Goal: Information Seeking & Learning: Compare options

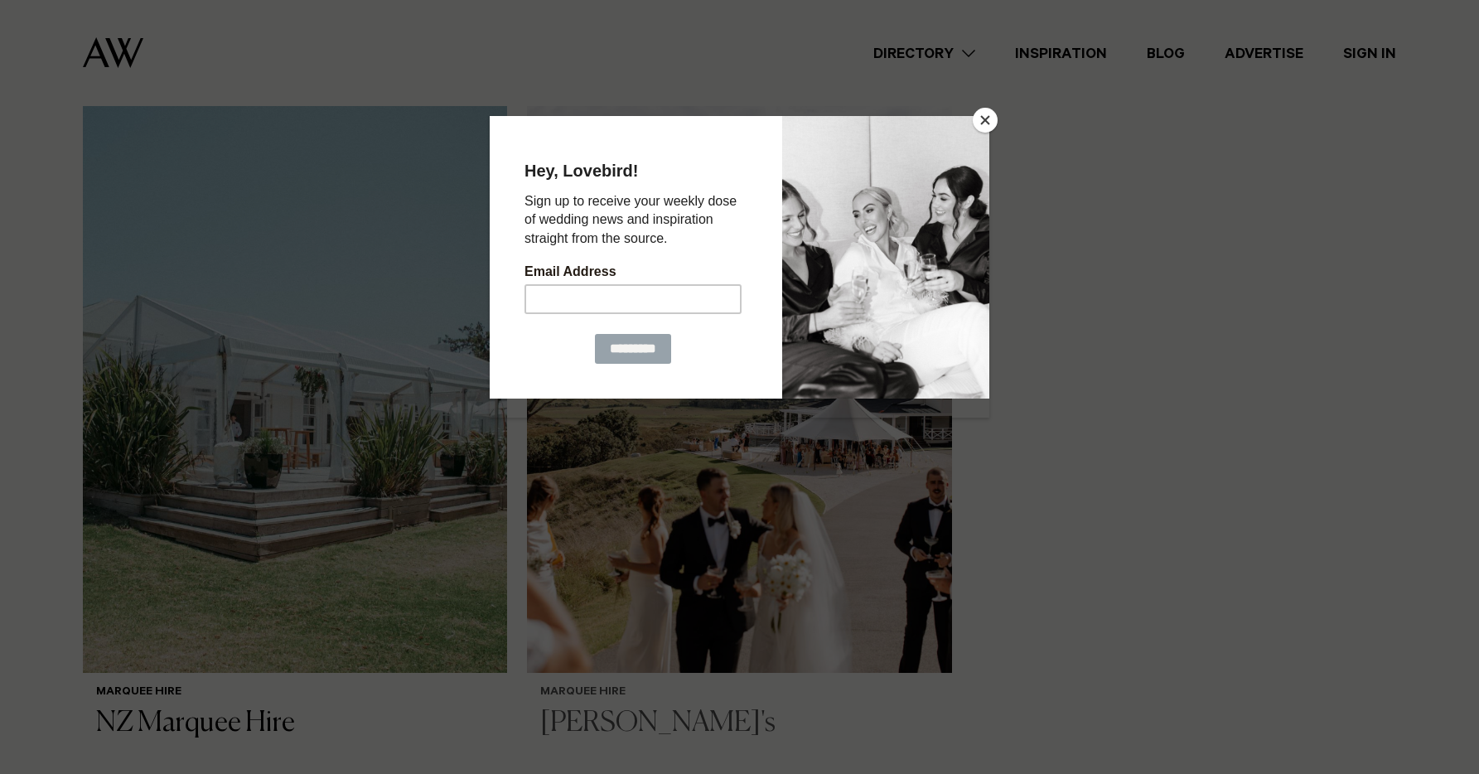
scroll to position [1205, 0]
click at [979, 118] on button "Close" at bounding box center [985, 120] width 25 height 25
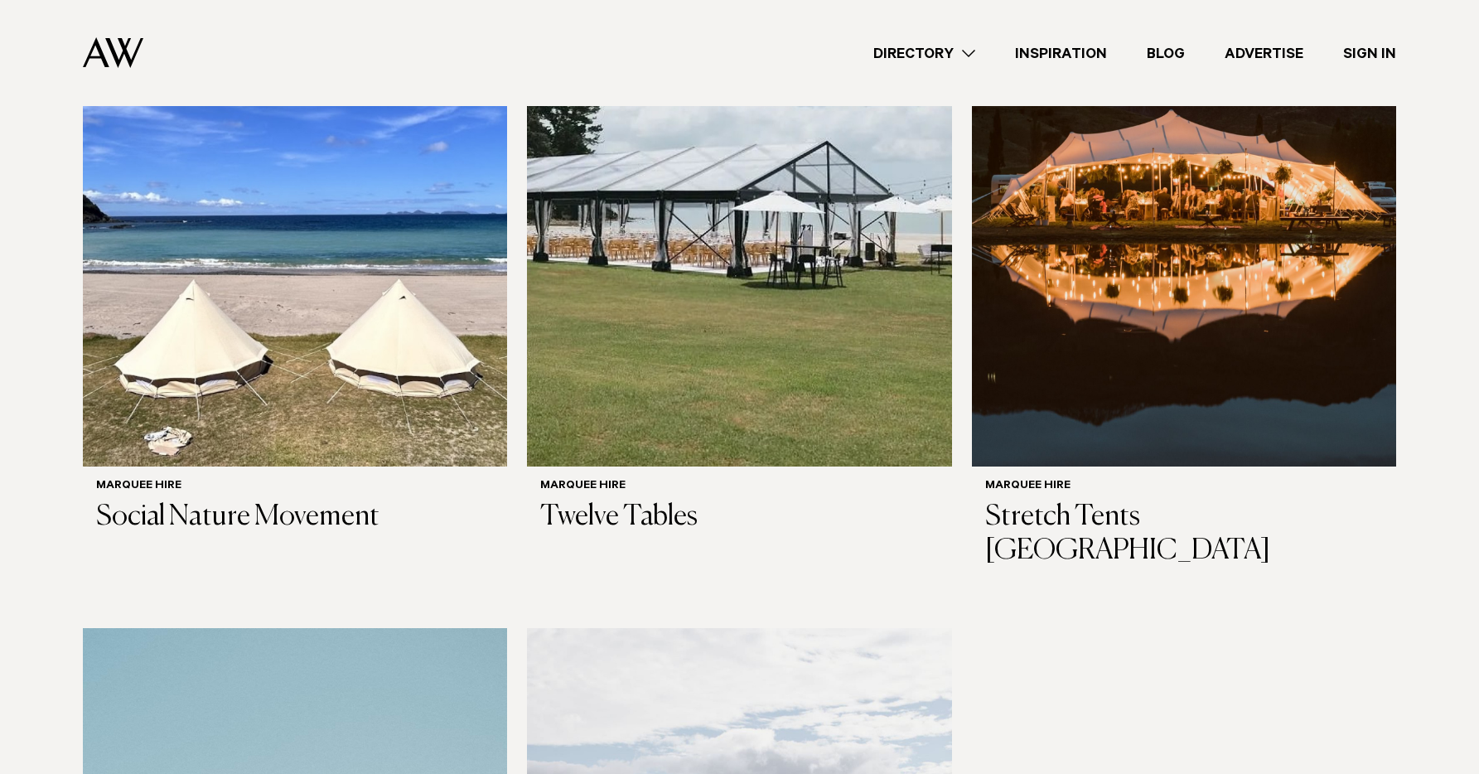
scroll to position [552, 0]
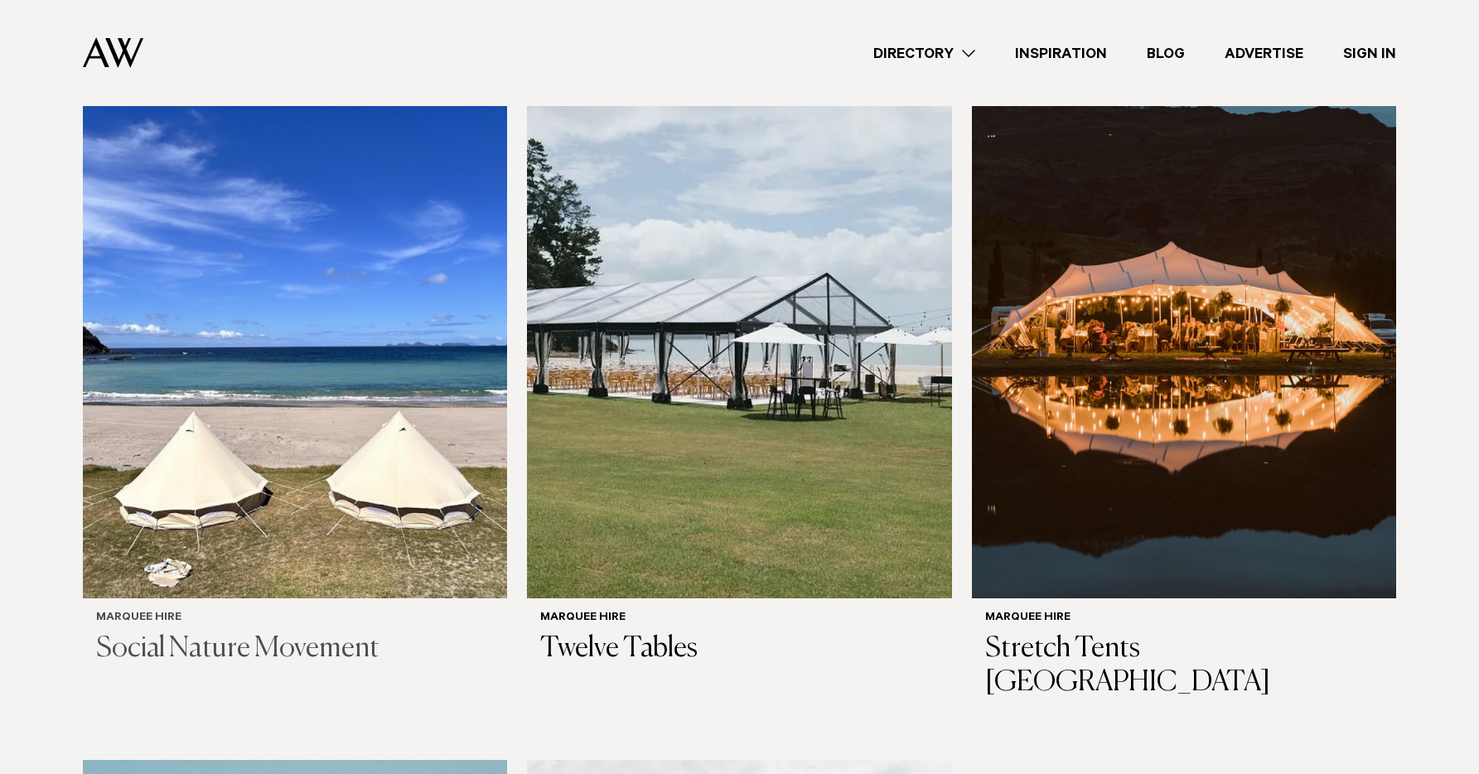
click at [263, 632] on h3 "Social Nature Movement" at bounding box center [295, 649] width 398 height 34
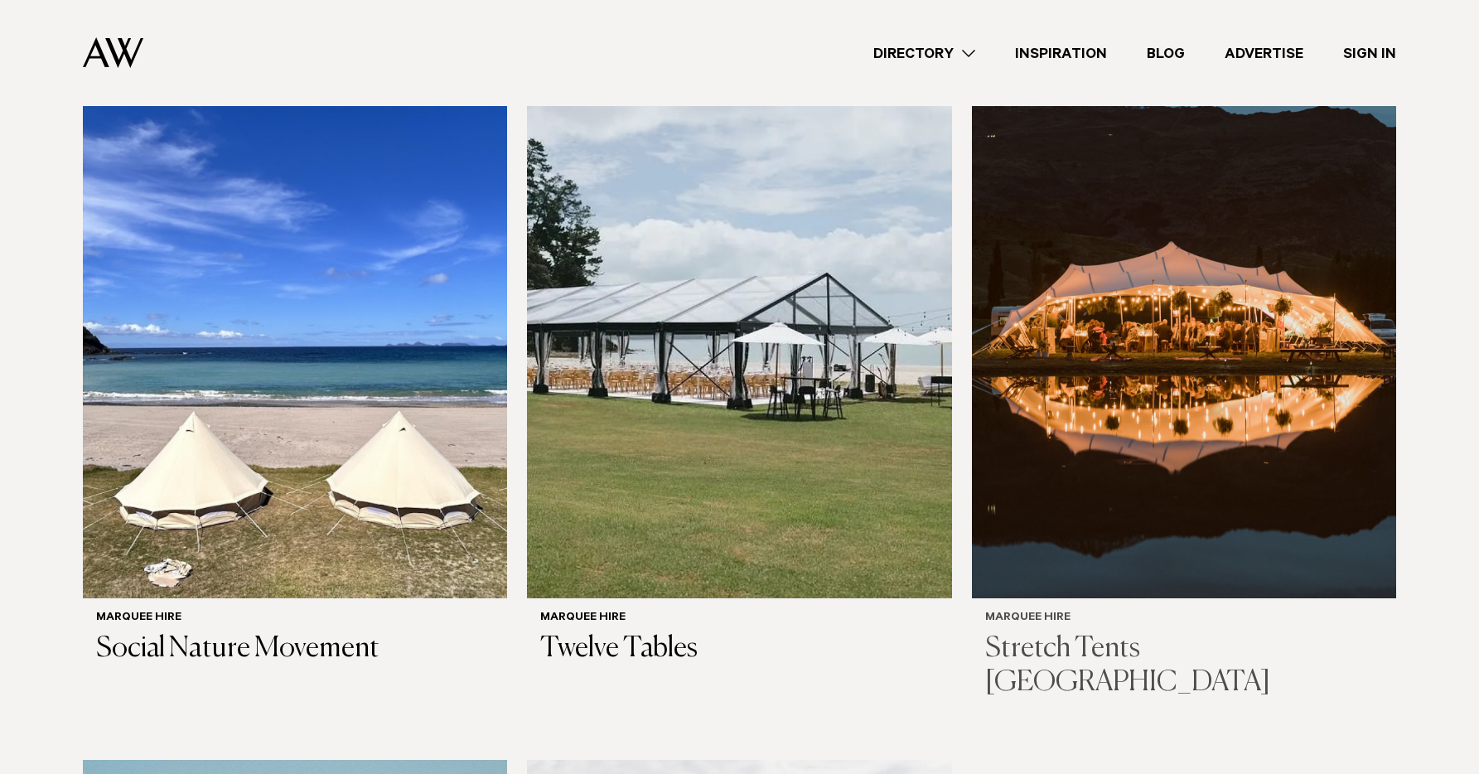
click at [1197, 412] on img at bounding box center [1184, 313] width 424 height 569
click at [1131, 411] on img at bounding box center [1184, 313] width 424 height 569
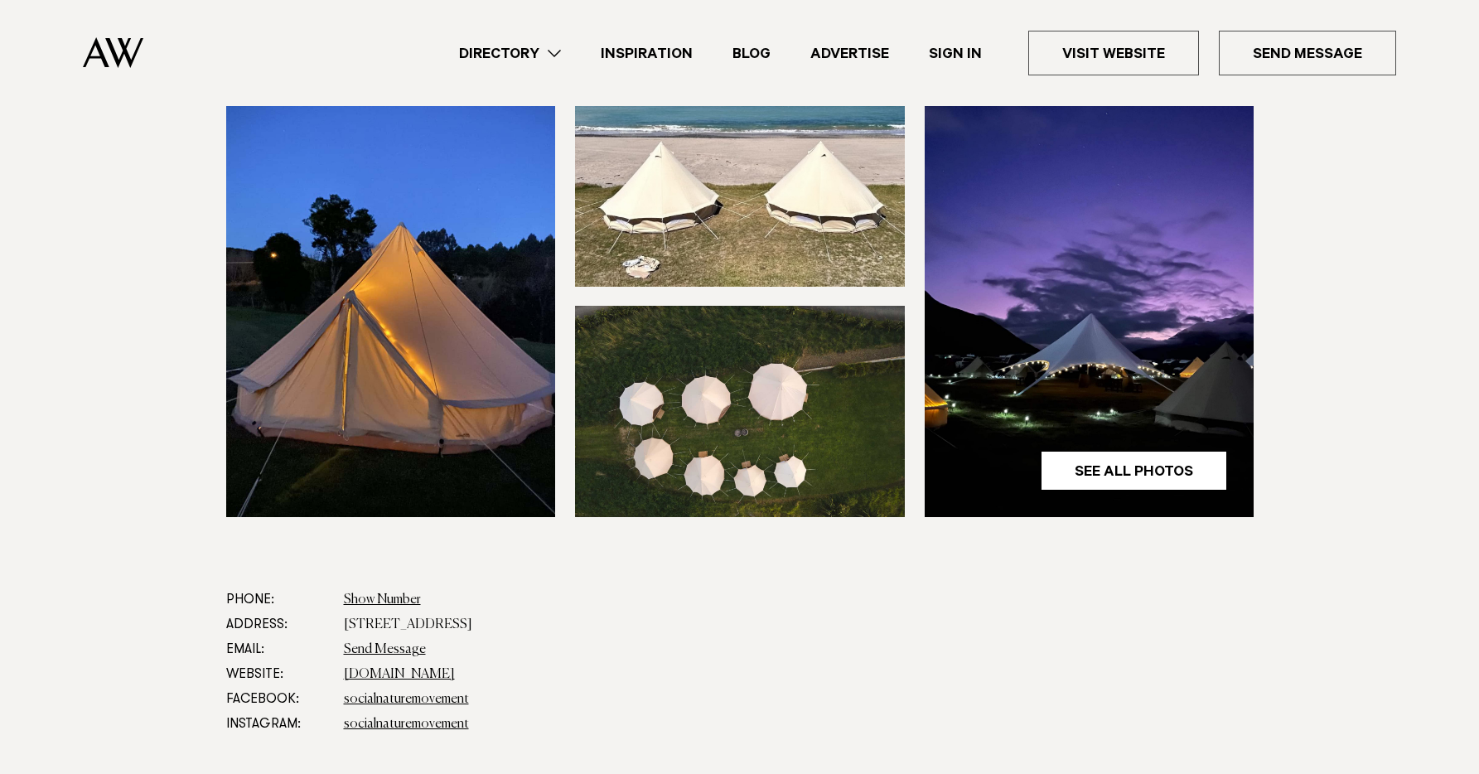
scroll to position [265, 0]
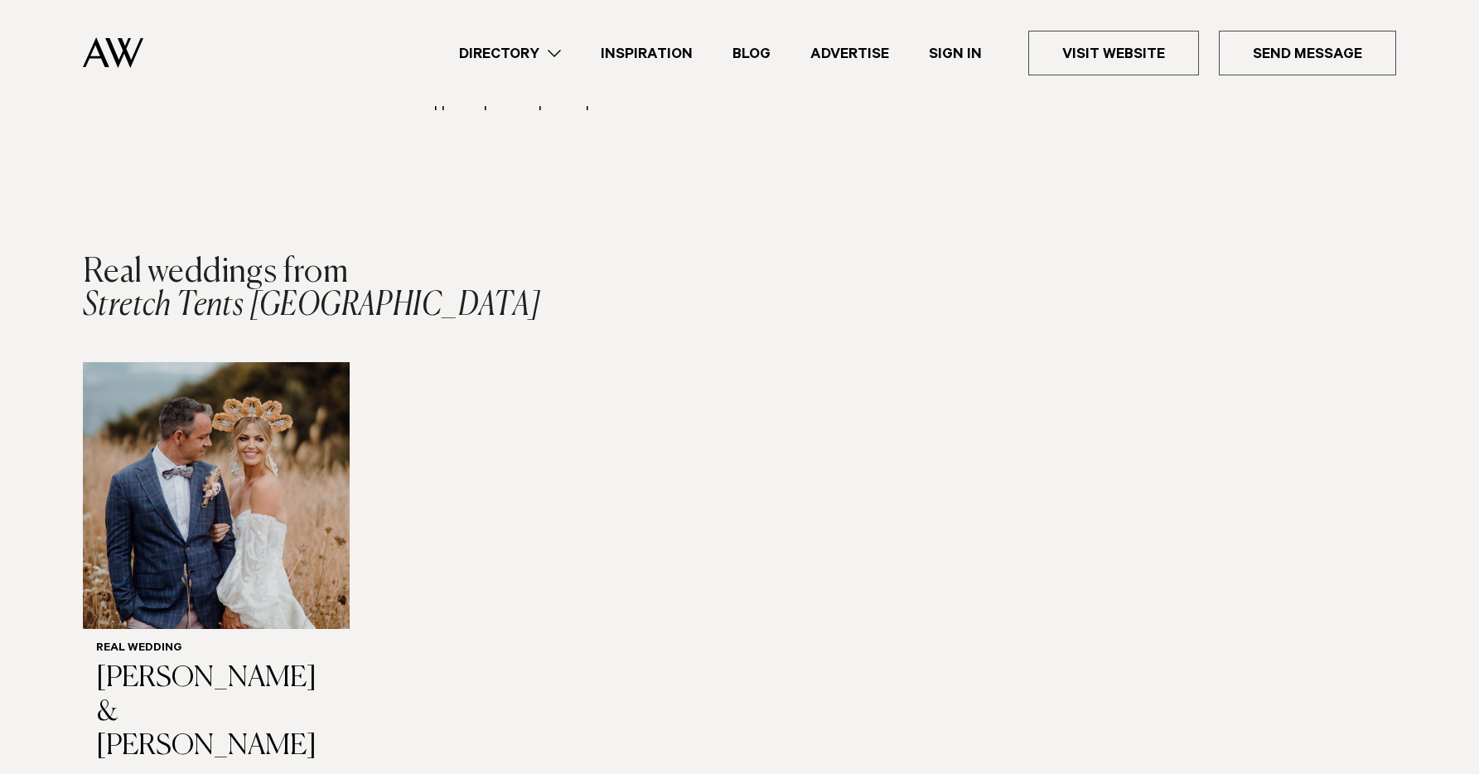
scroll to position [1587, 0]
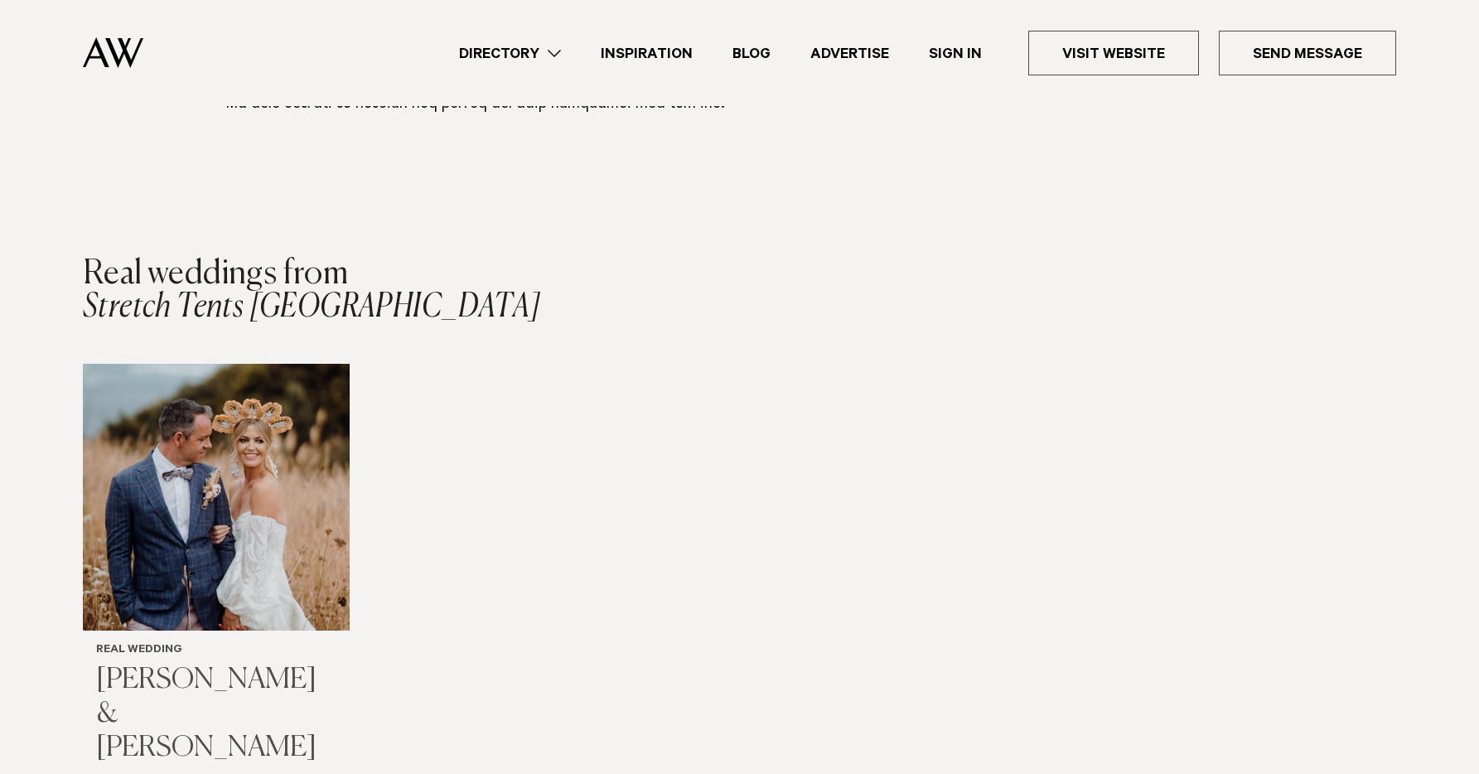
click at [268, 431] on img "1 / 1" at bounding box center [216, 497] width 267 height 267
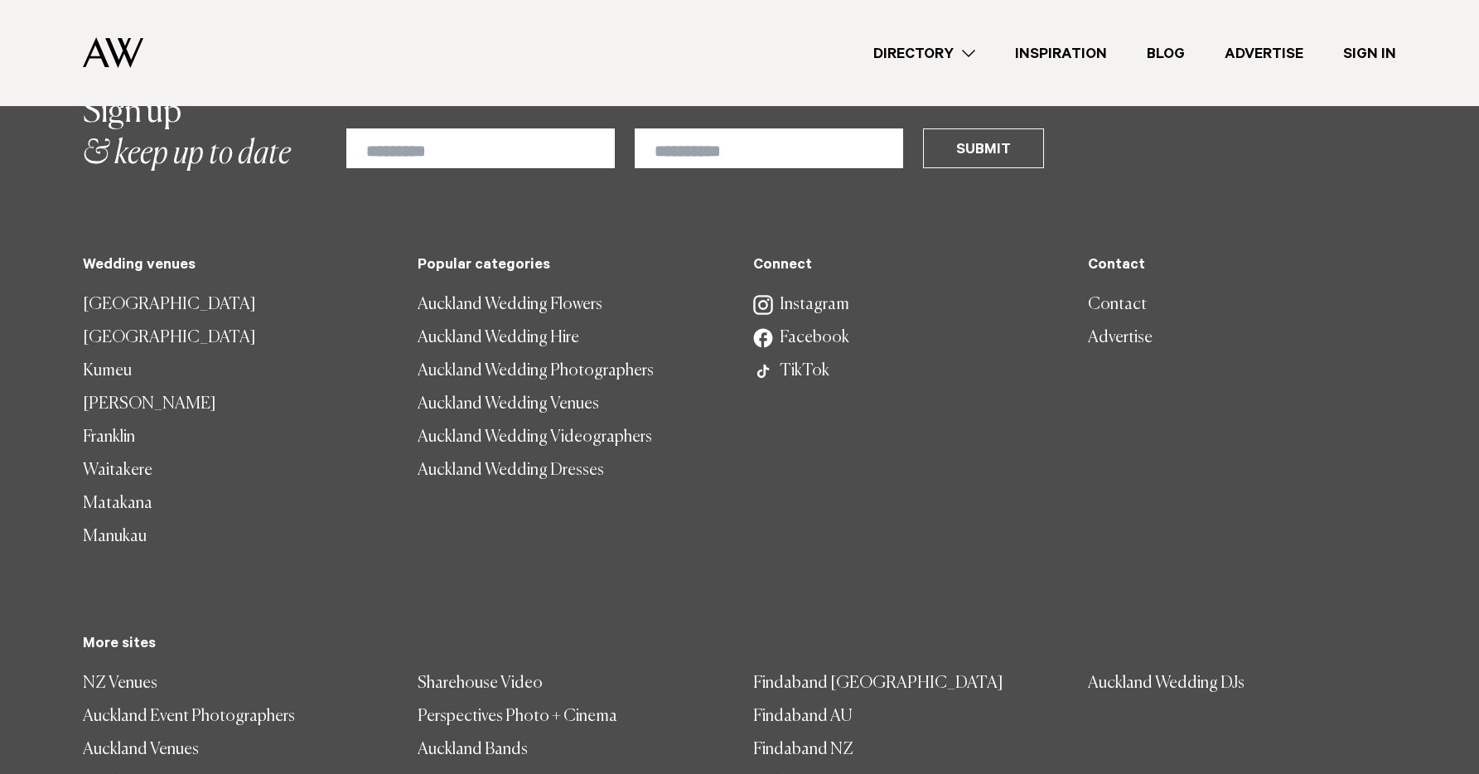
scroll to position [19709, 0]
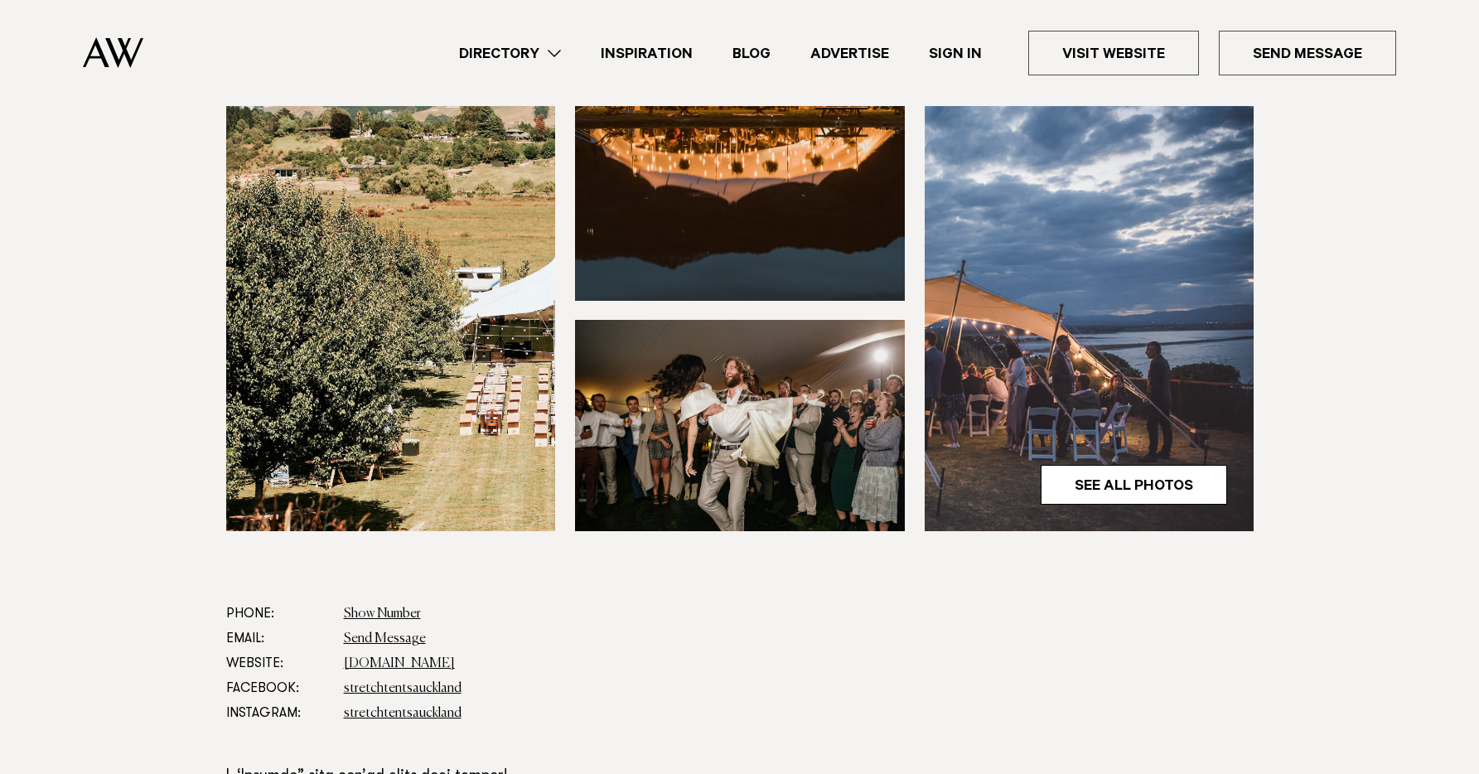
scroll to position [500, 0]
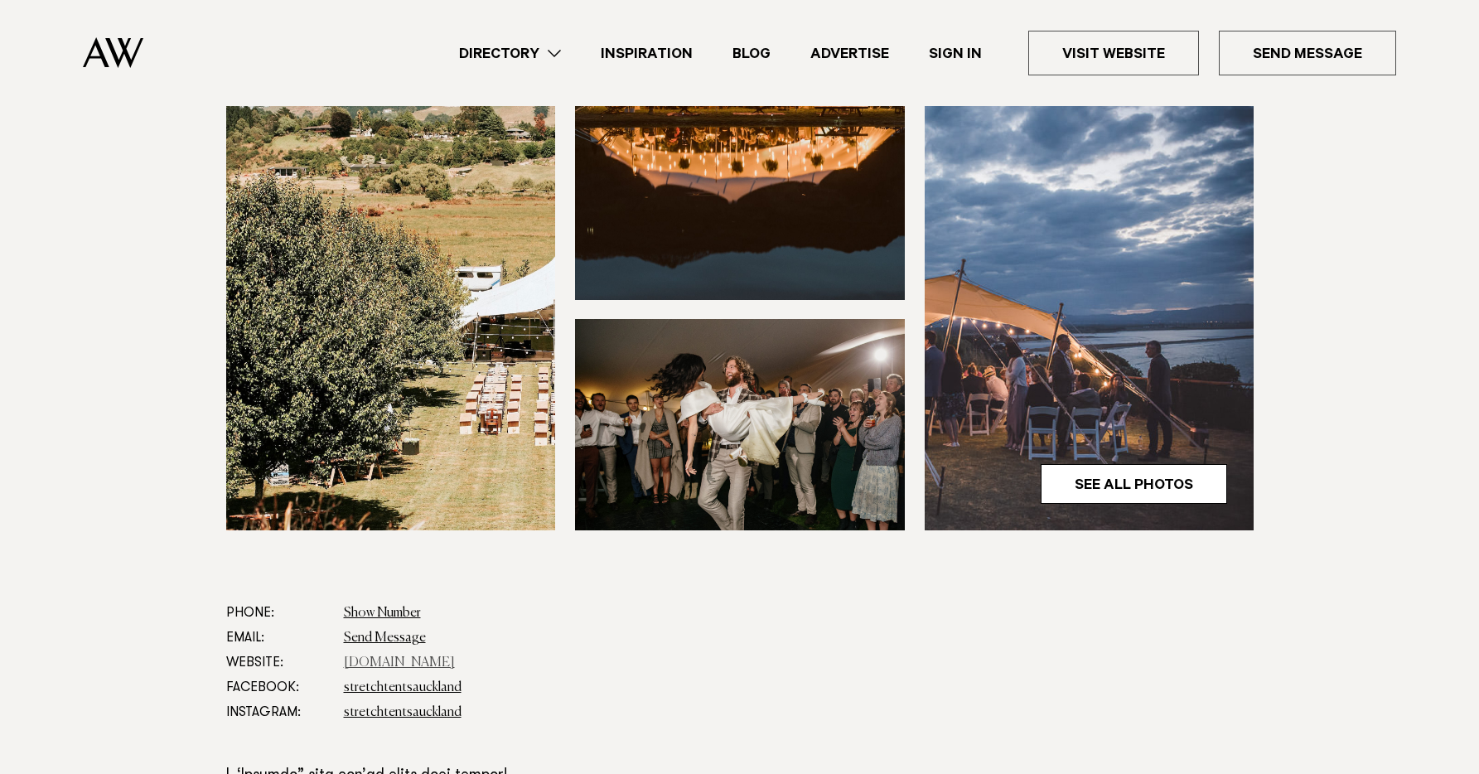
click at [394, 656] on link "[DOMAIN_NAME]" at bounding box center [399, 662] width 111 height 13
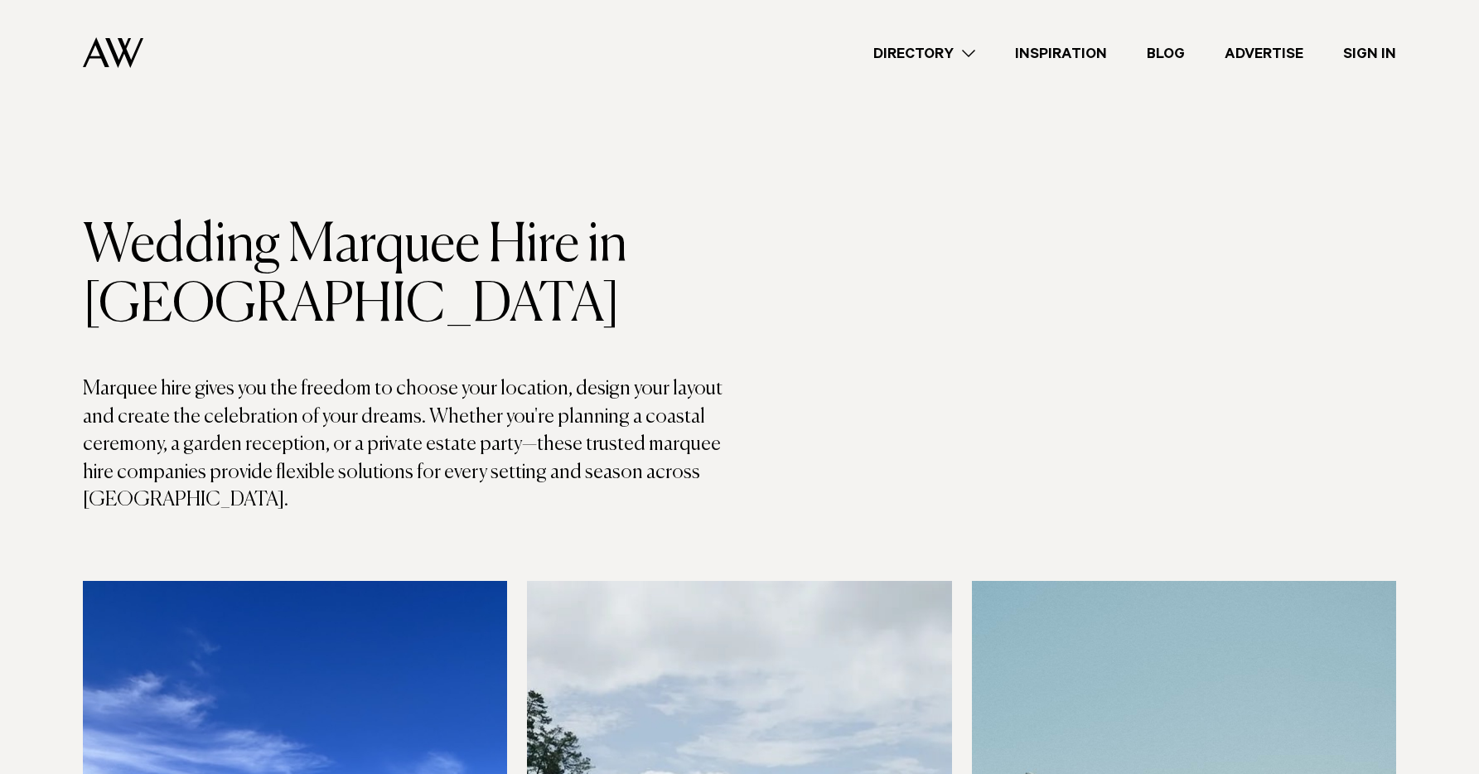
click at [952, 51] on link "Directory" at bounding box center [924, 53] width 142 height 22
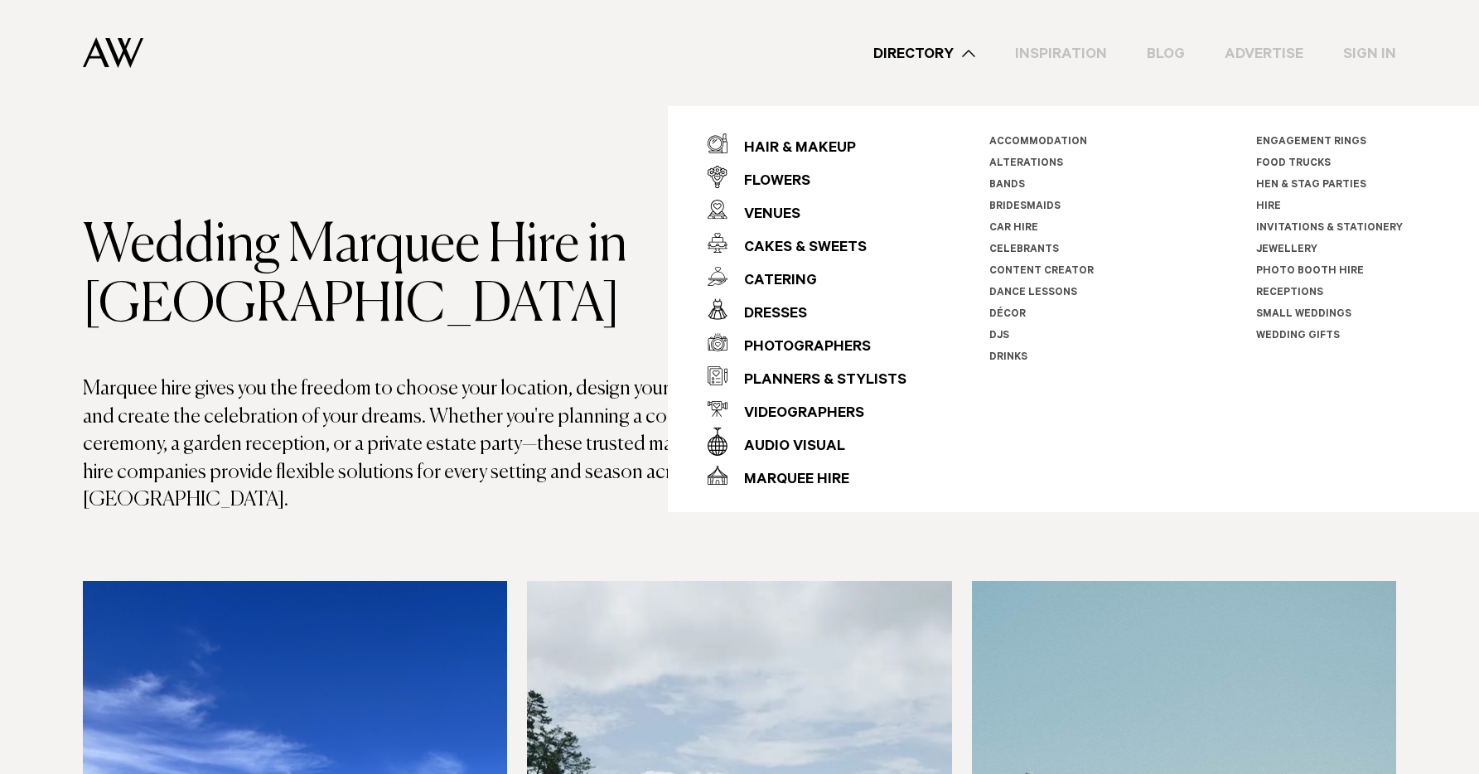
click at [134, 50] on img at bounding box center [113, 52] width 60 height 31
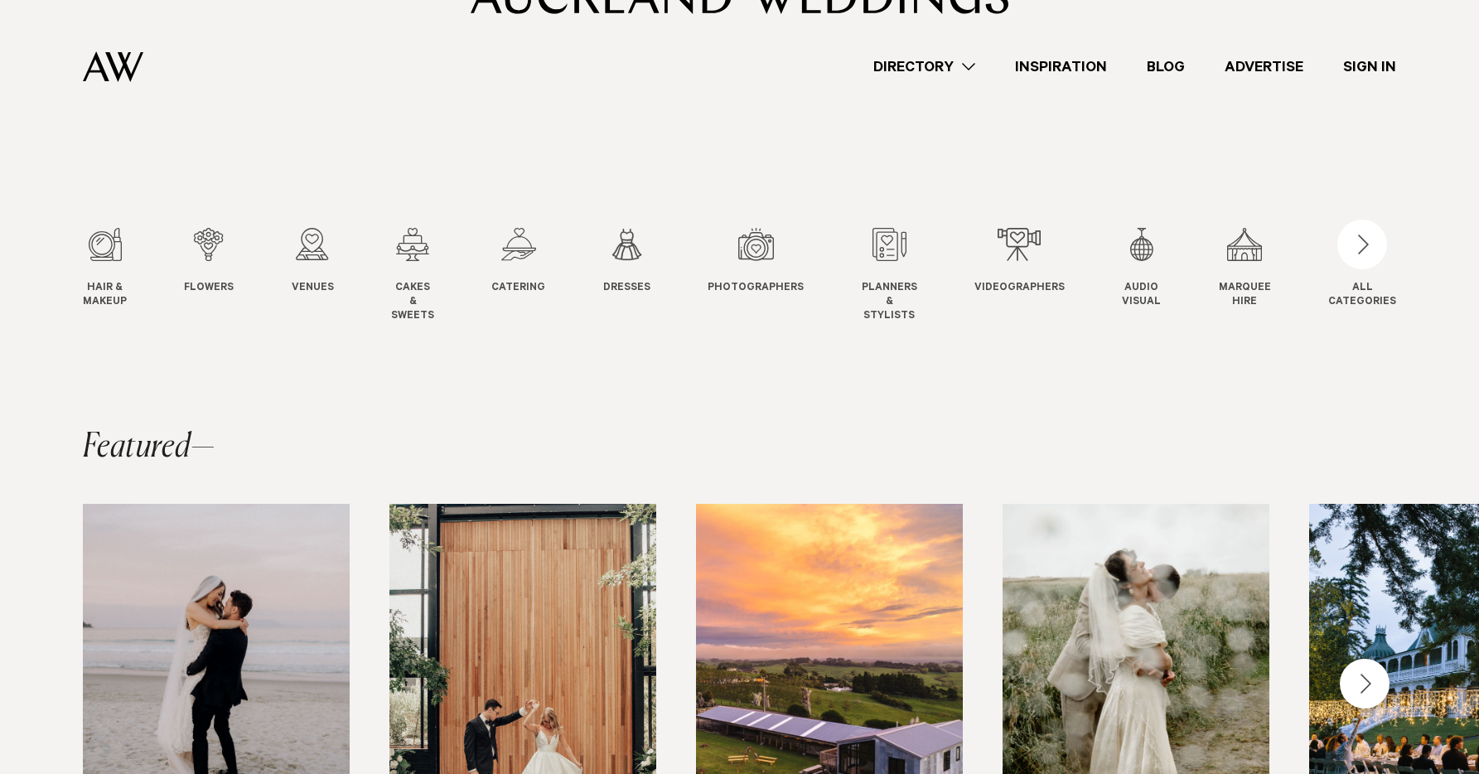
scroll to position [350, 0]
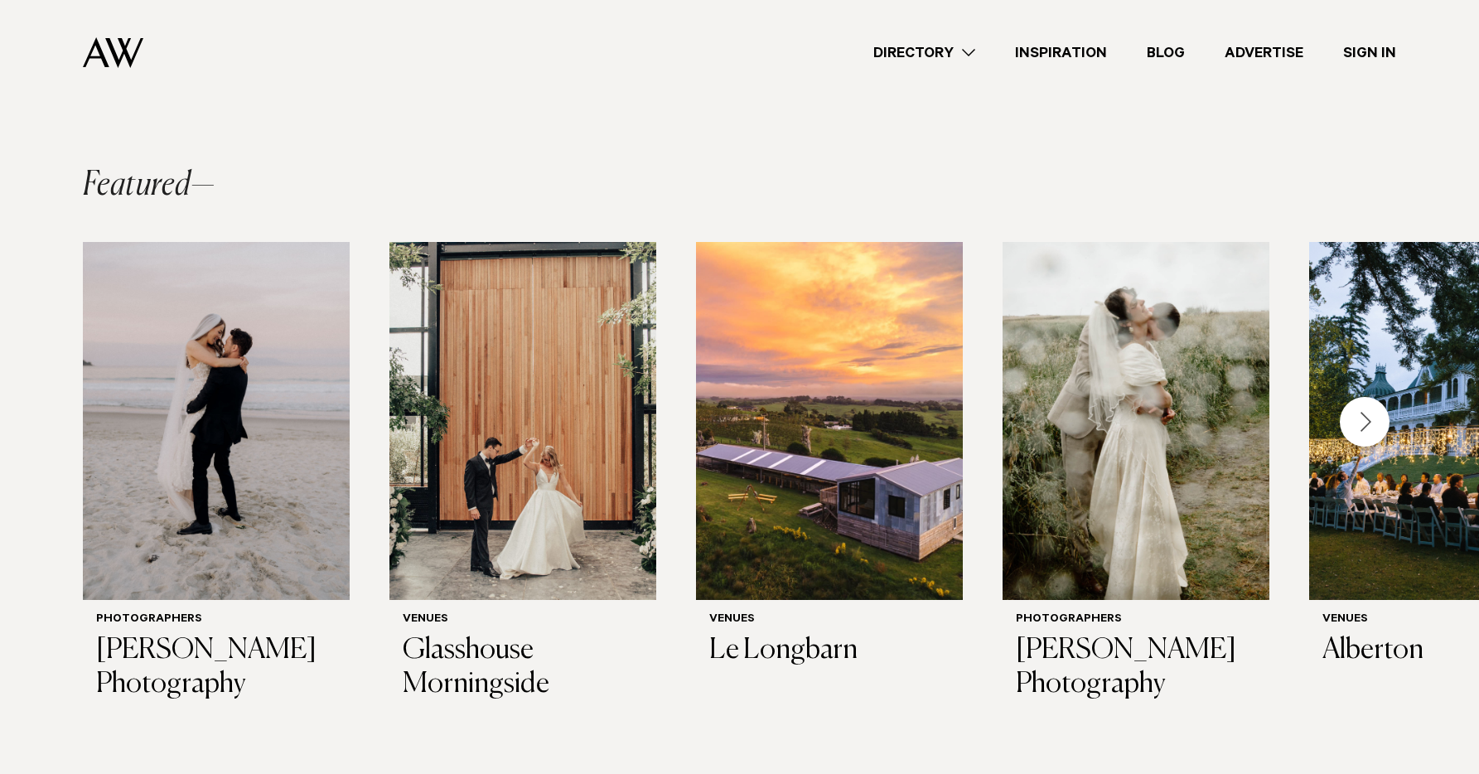
click at [1359, 422] on div "Next slide" at bounding box center [1365, 422] width 50 height 50
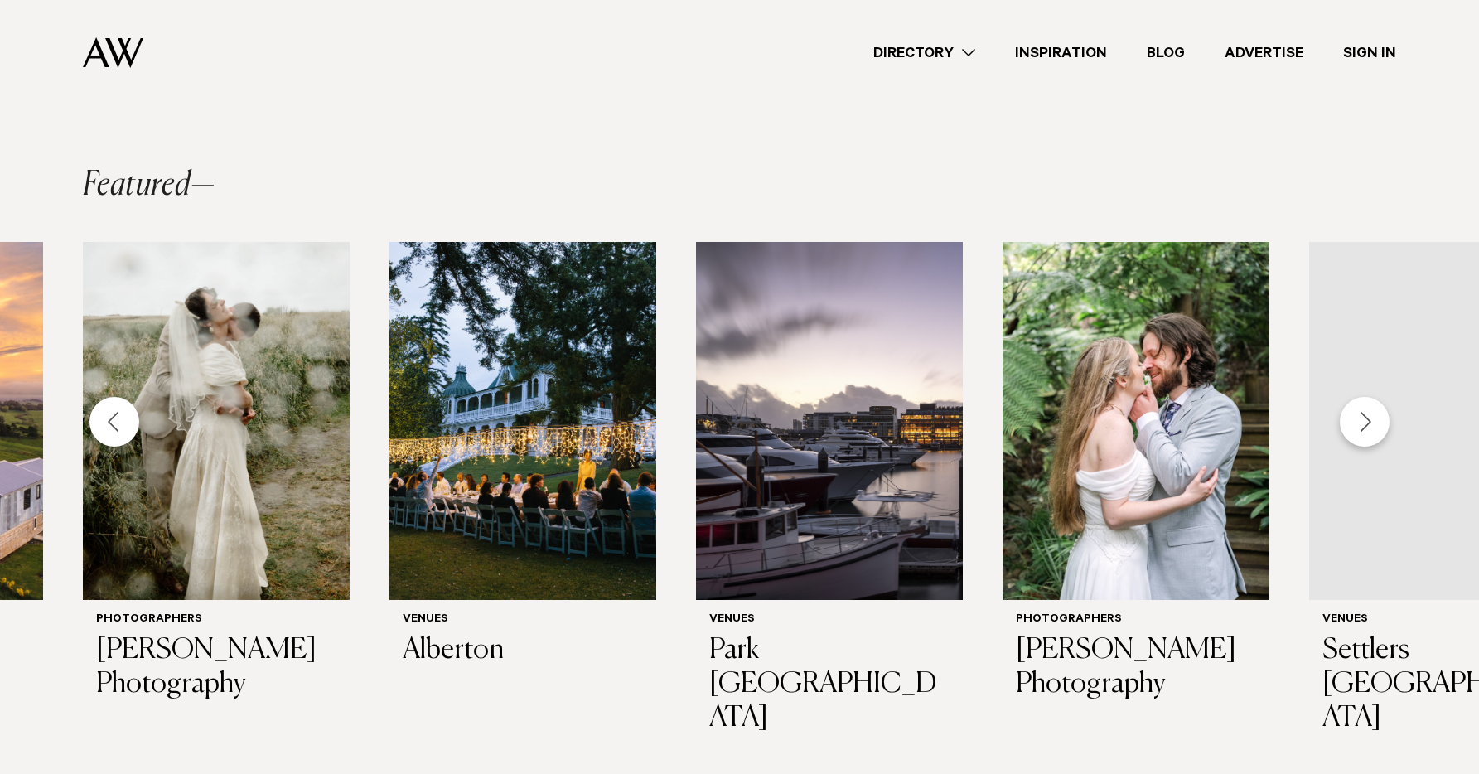
click at [1359, 422] on div "Next slide" at bounding box center [1365, 422] width 50 height 50
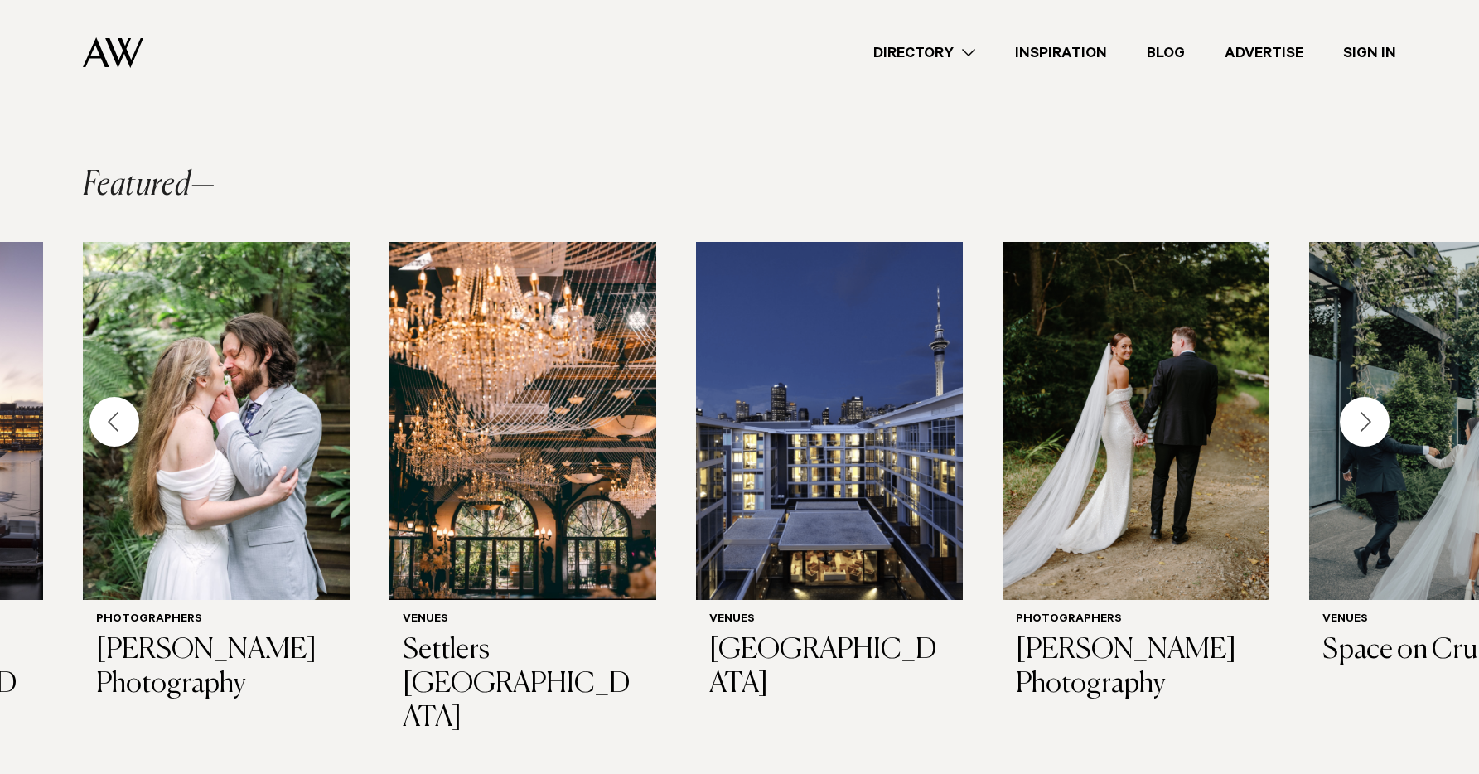
click at [1359, 422] on div "Next slide" at bounding box center [1365, 422] width 50 height 50
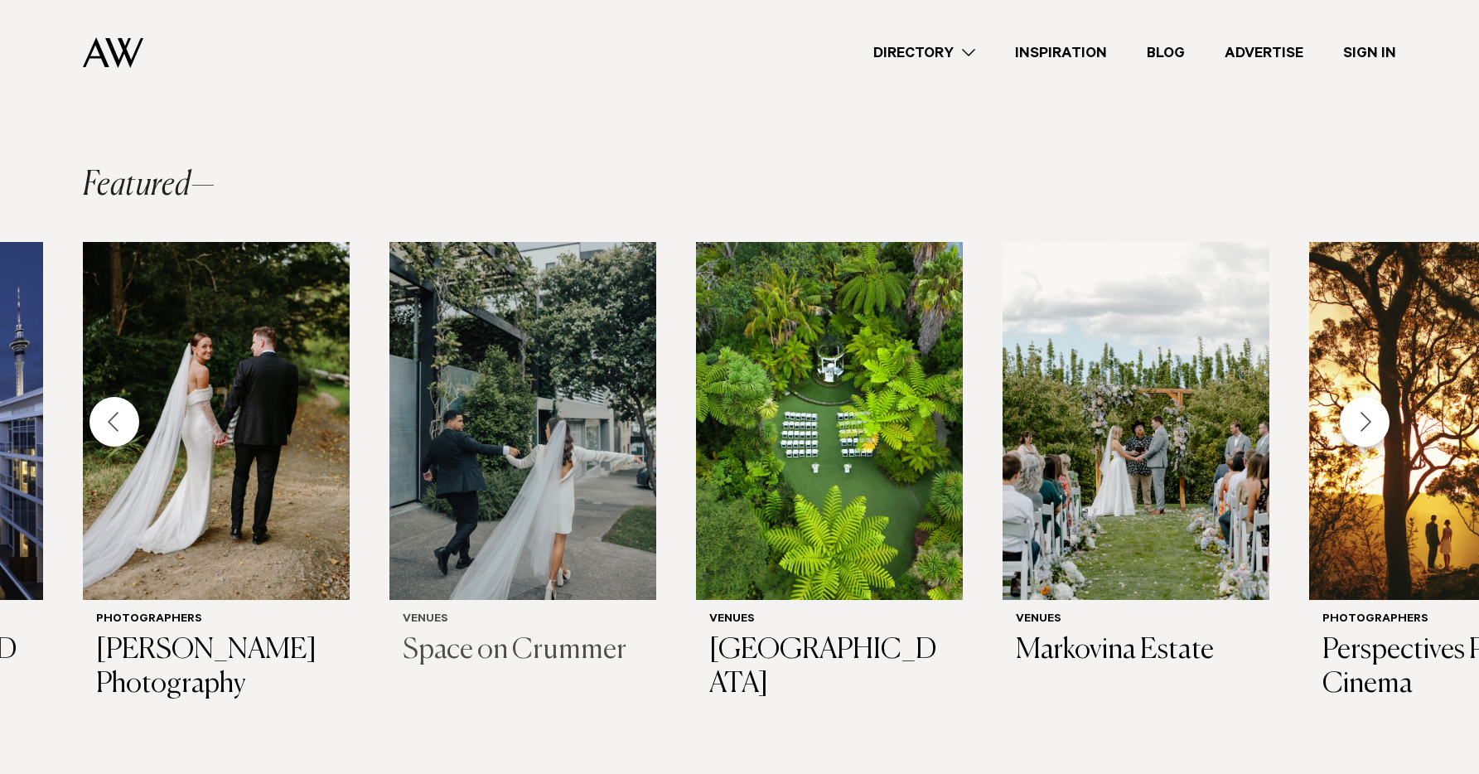
click at [557, 647] on h3 "Space on Crummer" at bounding box center [523, 651] width 240 height 34
click at [1370, 424] on div "Next slide" at bounding box center [1365, 422] width 50 height 50
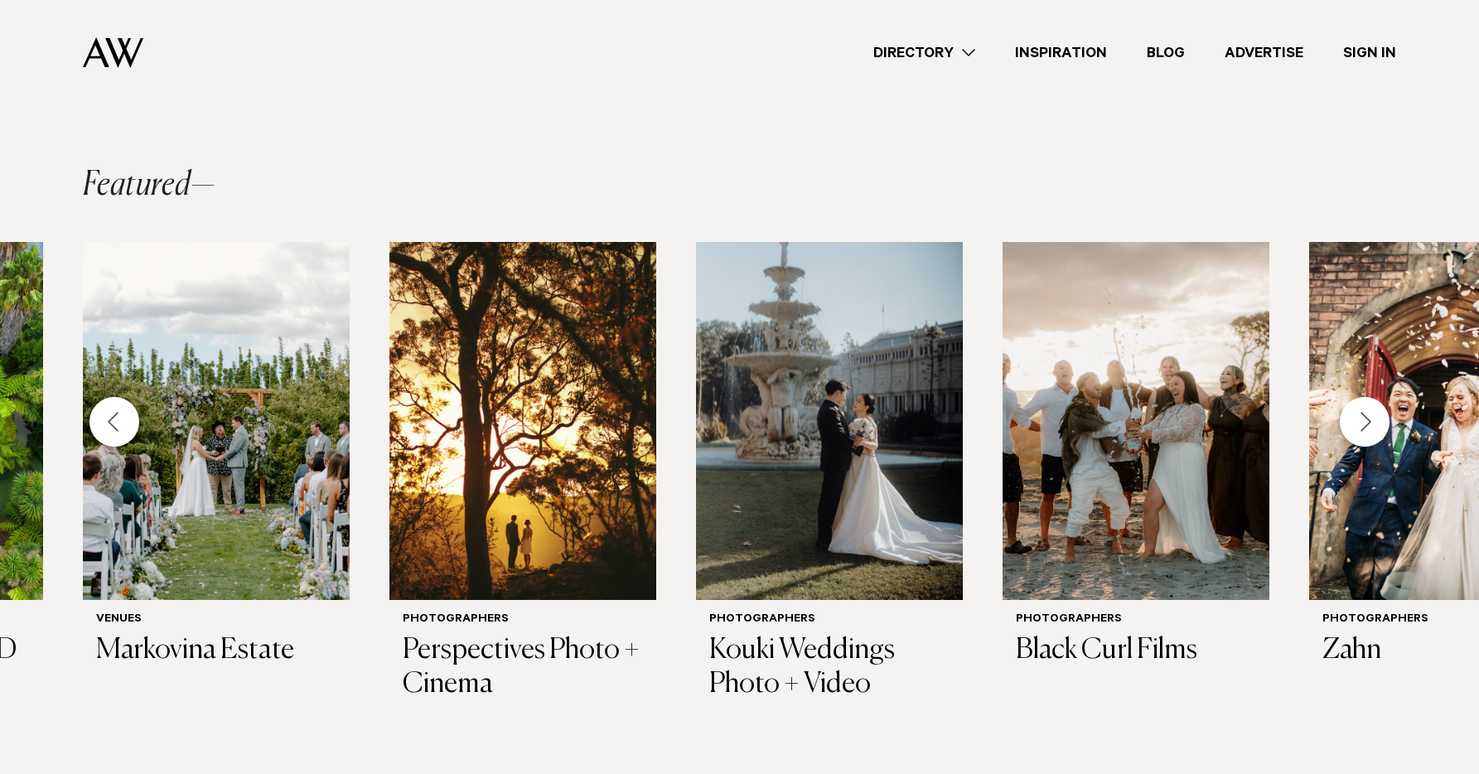
click at [126, 426] on div "Previous slide" at bounding box center [114, 422] width 50 height 50
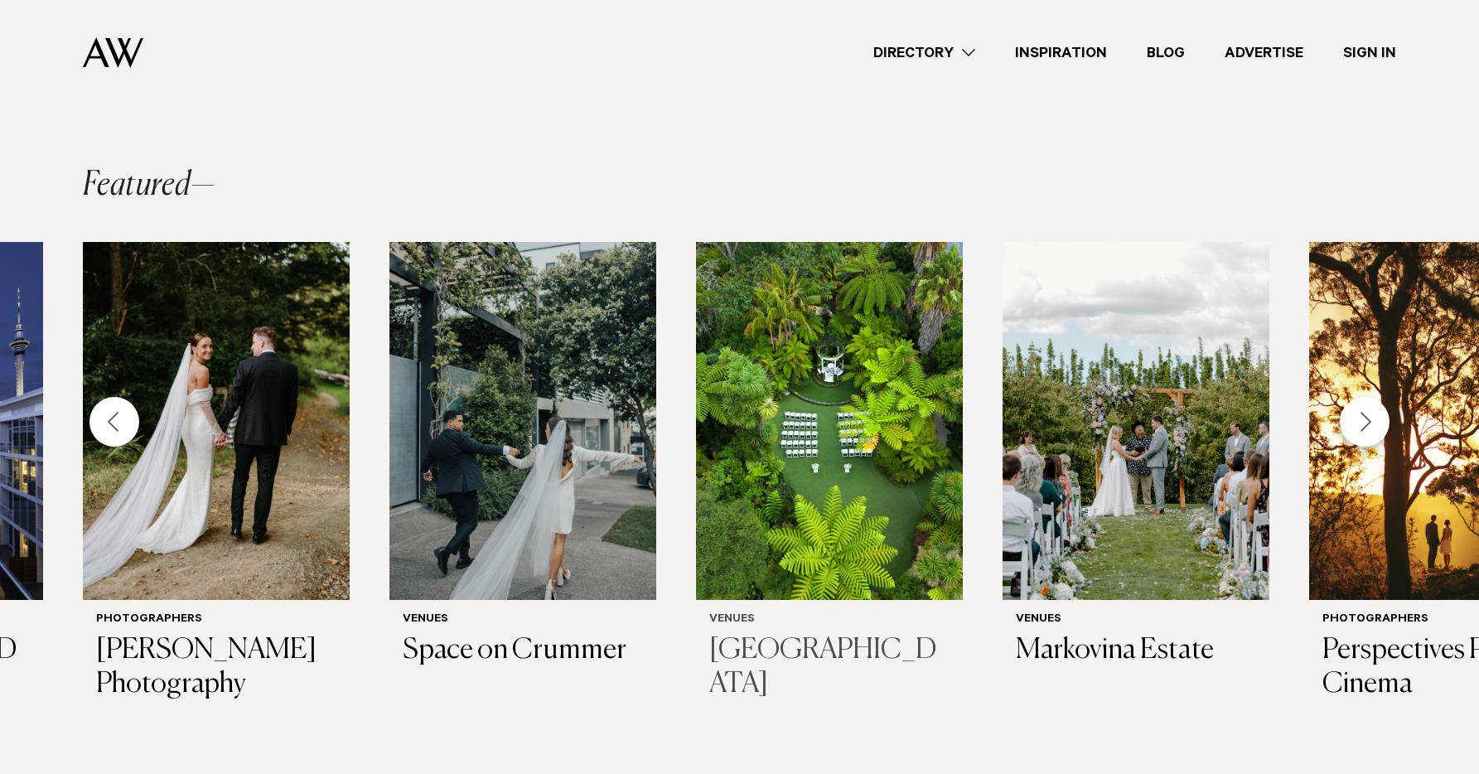
click at [768, 660] on h3 "Tui Hills" at bounding box center [829, 668] width 240 height 68
click at [1350, 423] on div "Next slide" at bounding box center [1365, 422] width 50 height 50
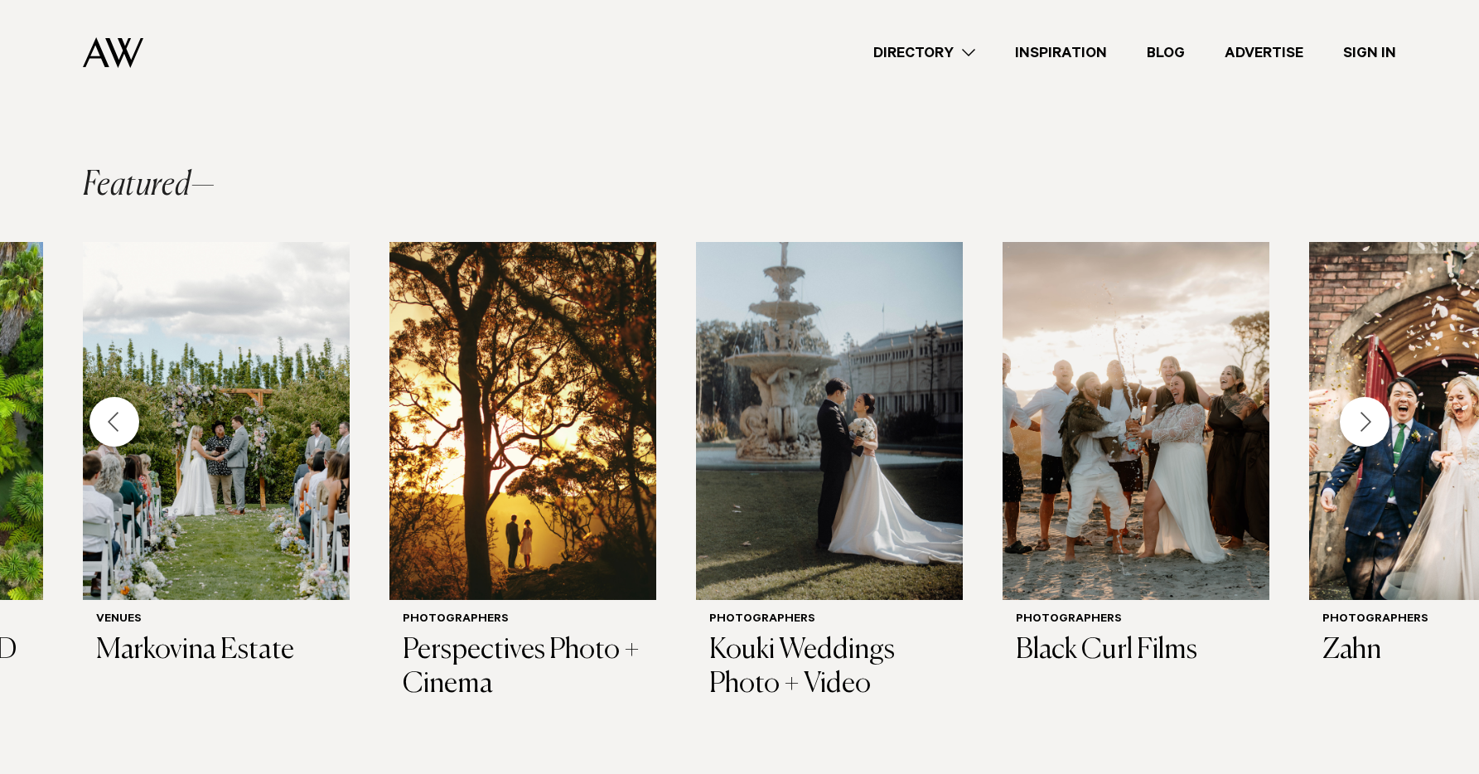
click at [1364, 422] on div "Next slide" at bounding box center [1365, 422] width 50 height 50
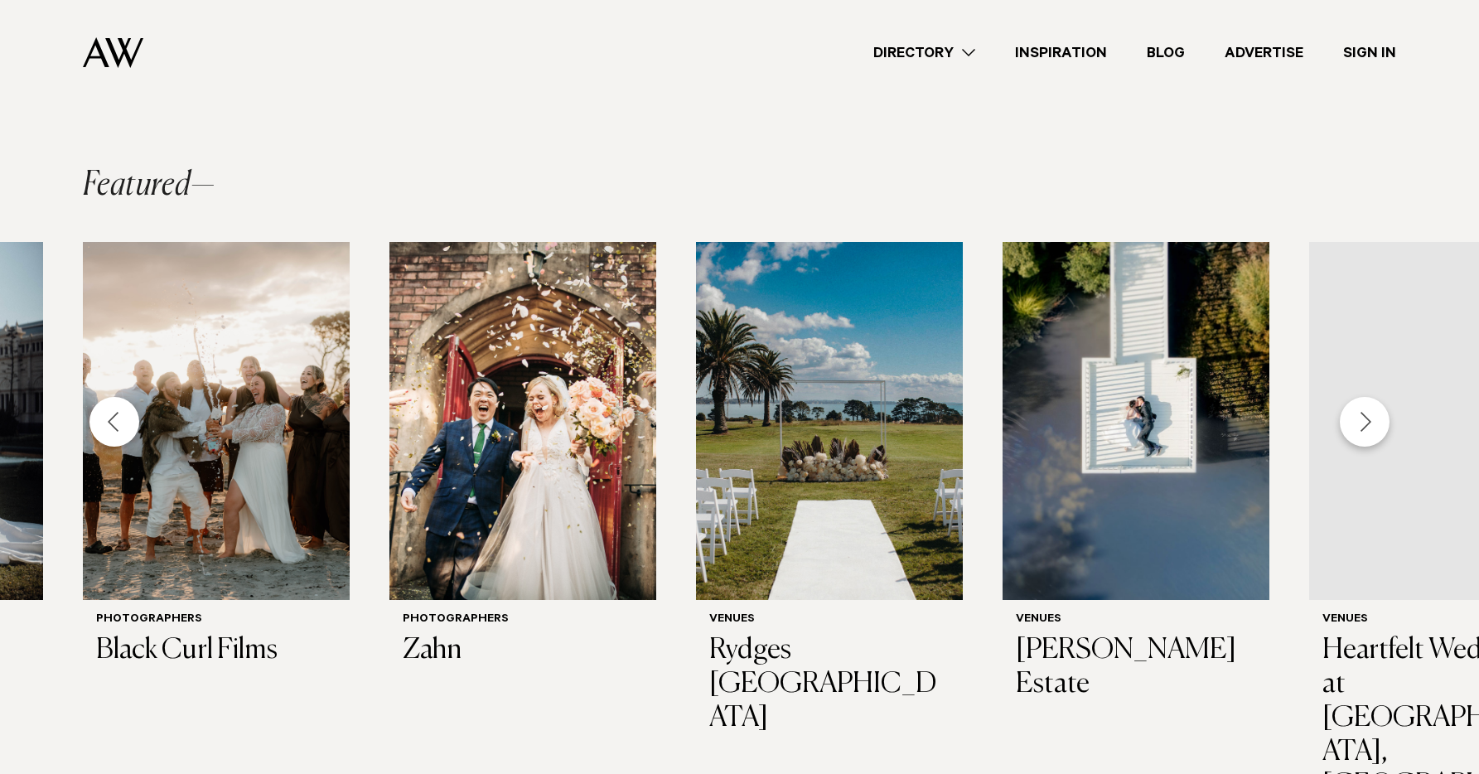
click at [1364, 423] on div "Next slide" at bounding box center [1365, 422] width 50 height 50
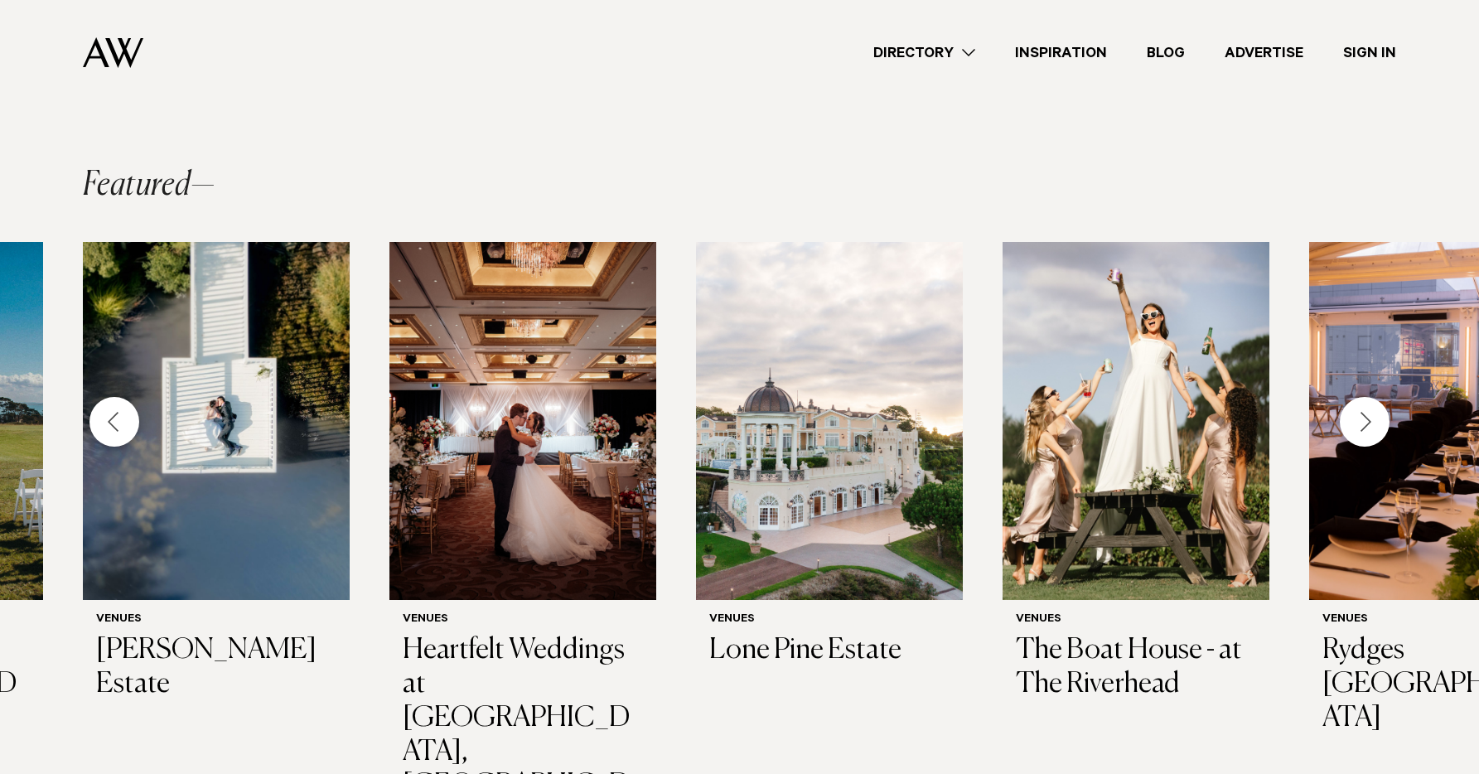
click at [1364, 425] on div "Next slide" at bounding box center [1365, 422] width 50 height 50
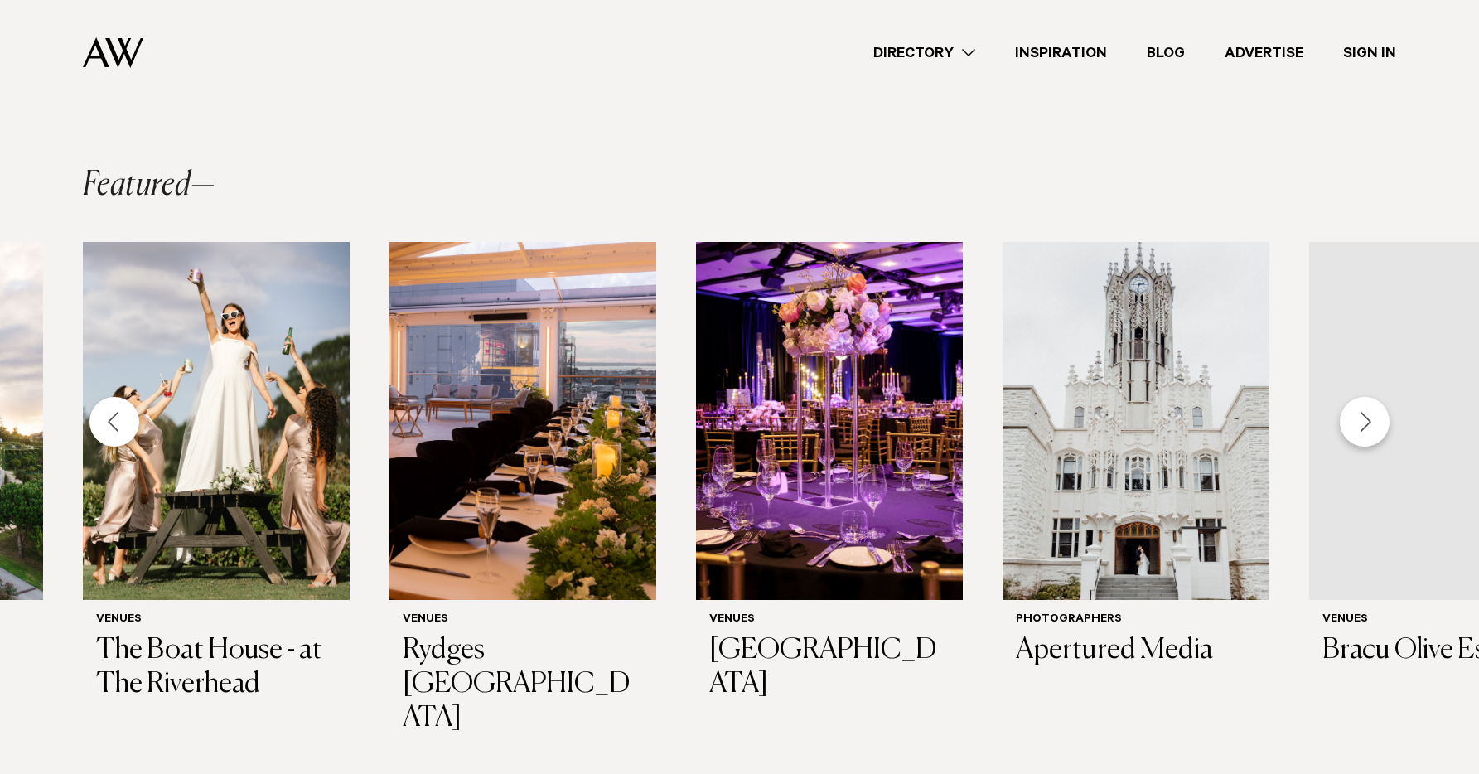
click at [1364, 426] on div "Next slide" at bounding box center [1365, 422] width 50 height 50
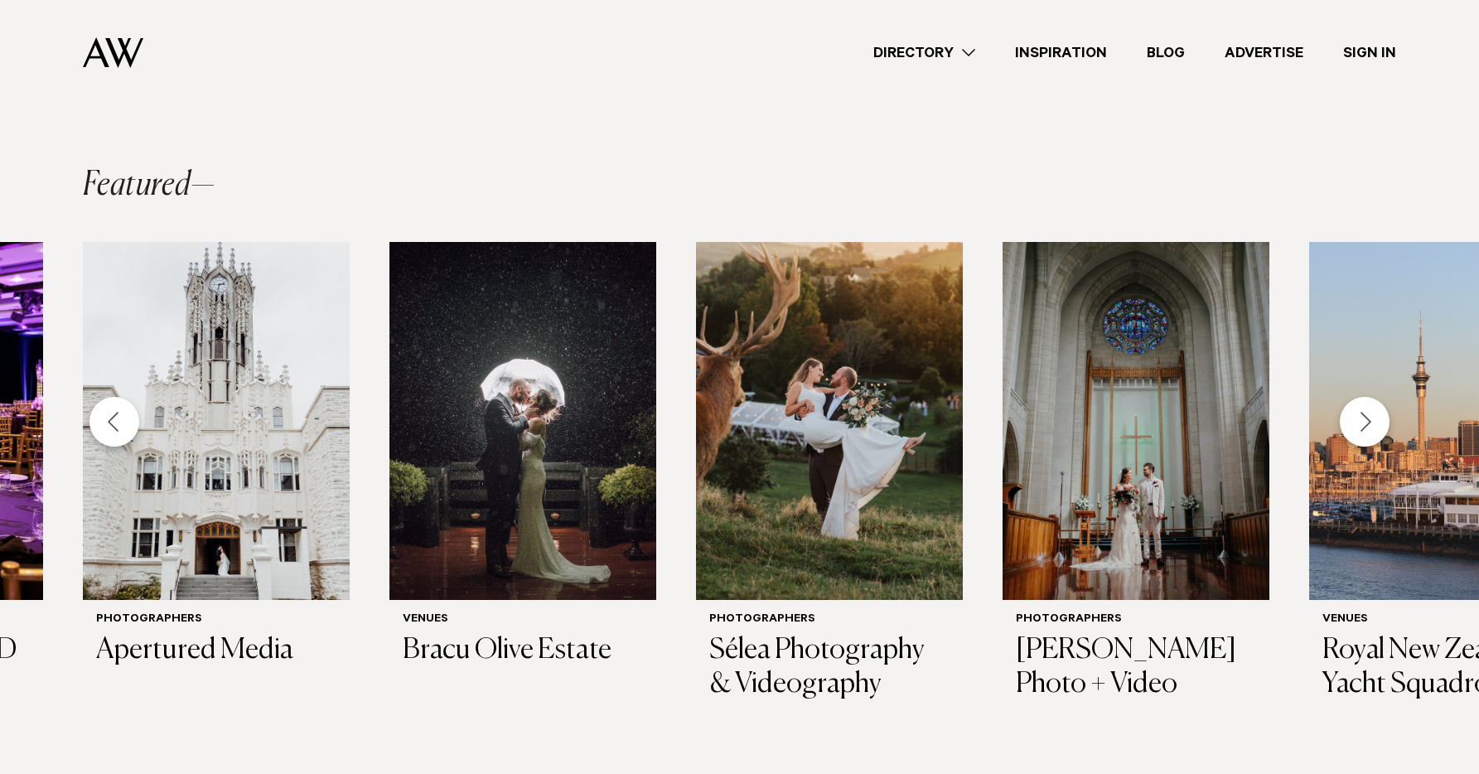
click at [1364, 426] on div "Next slide" at bounding box center [1365, 422] width 50 height 50
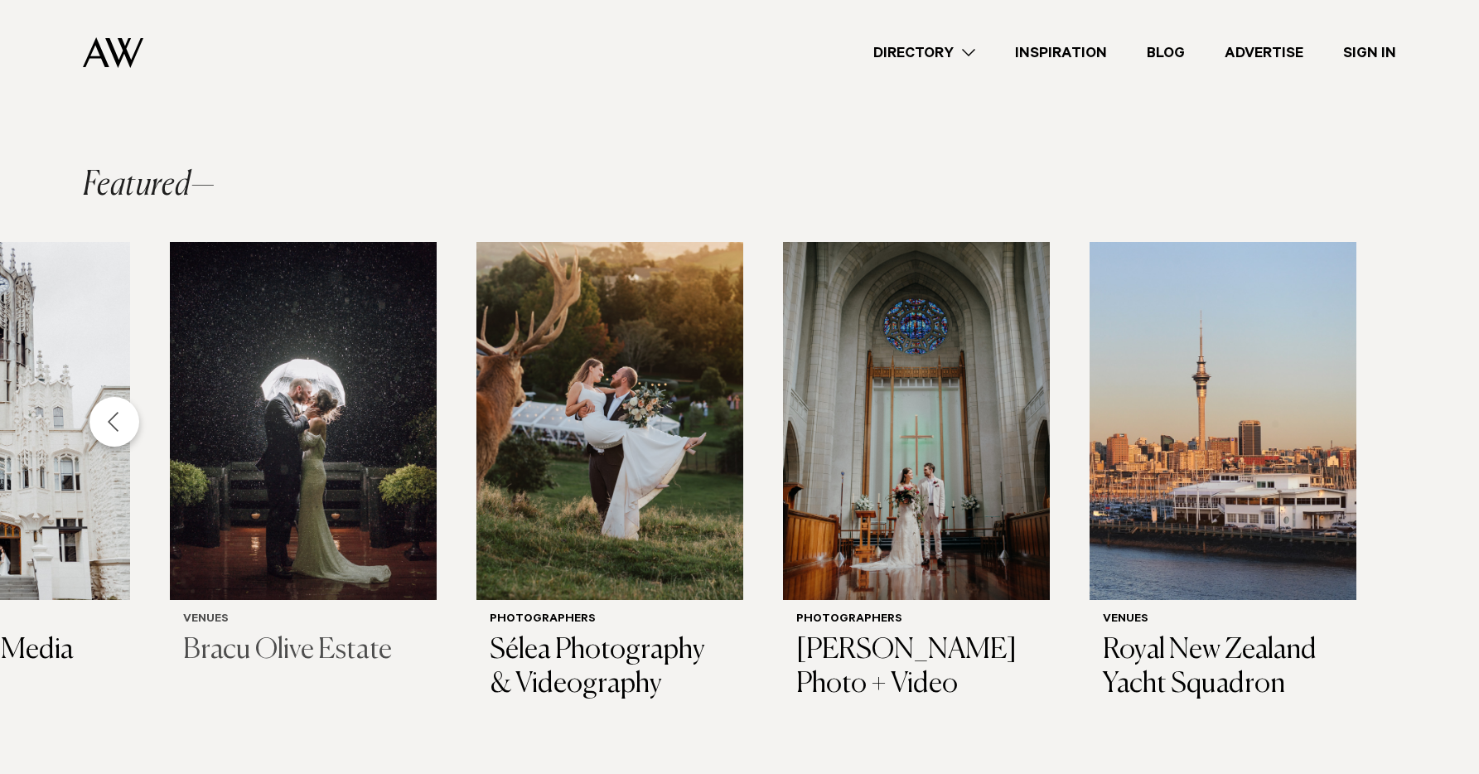
click at [261, 636] on h3 "Bracu Olive Estate" at bounding box center [303, 651] width 240 height 34
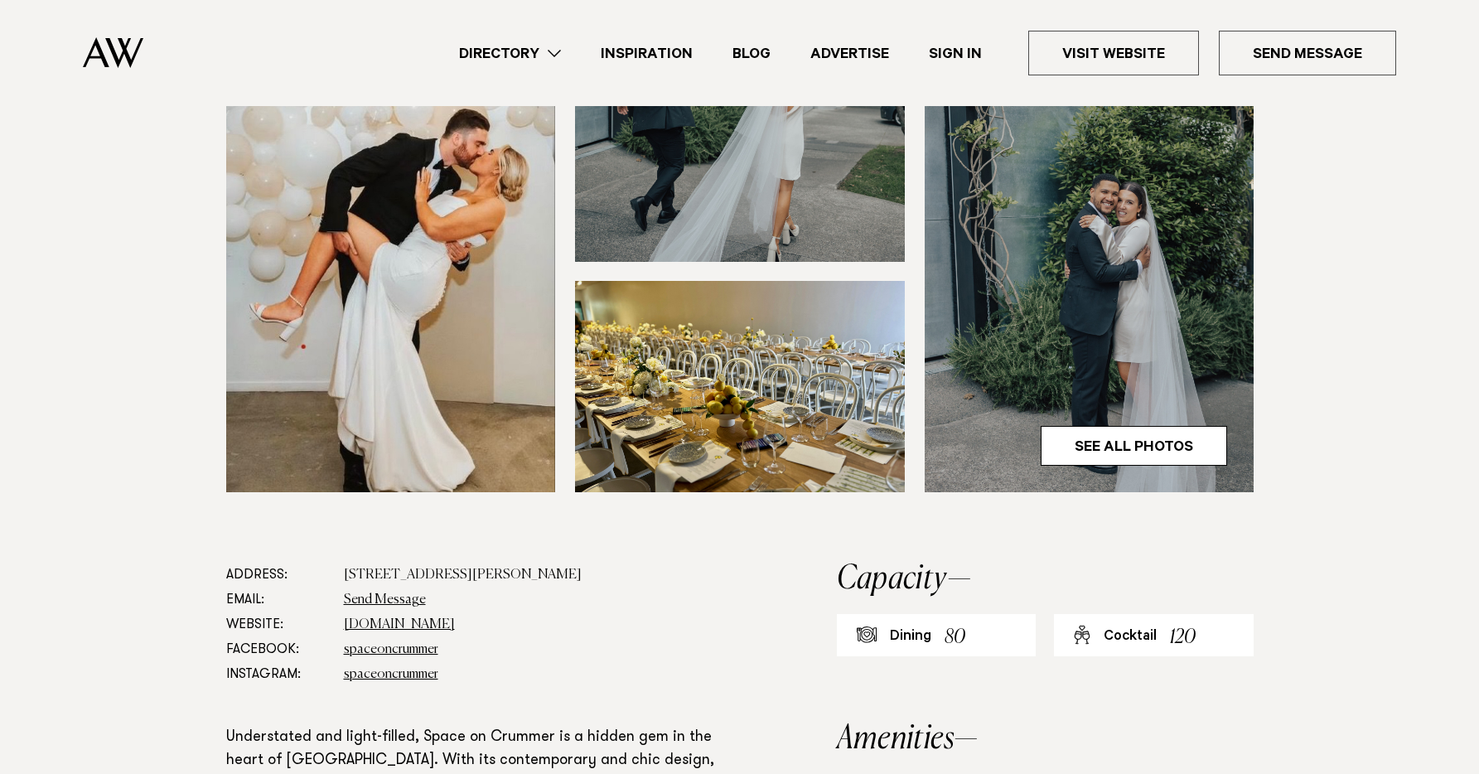
scroll to position [476, 0]
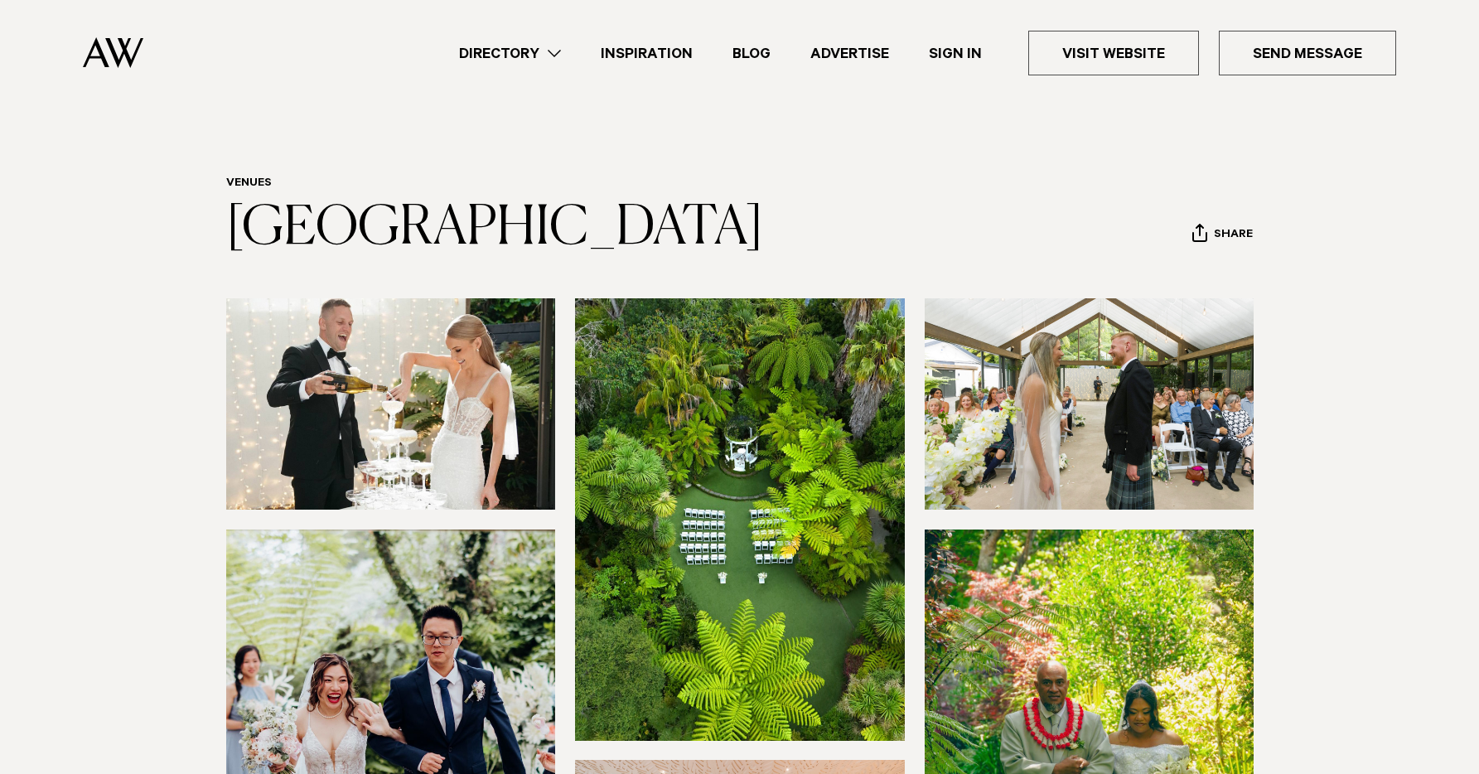
scroll to position [282, 0]
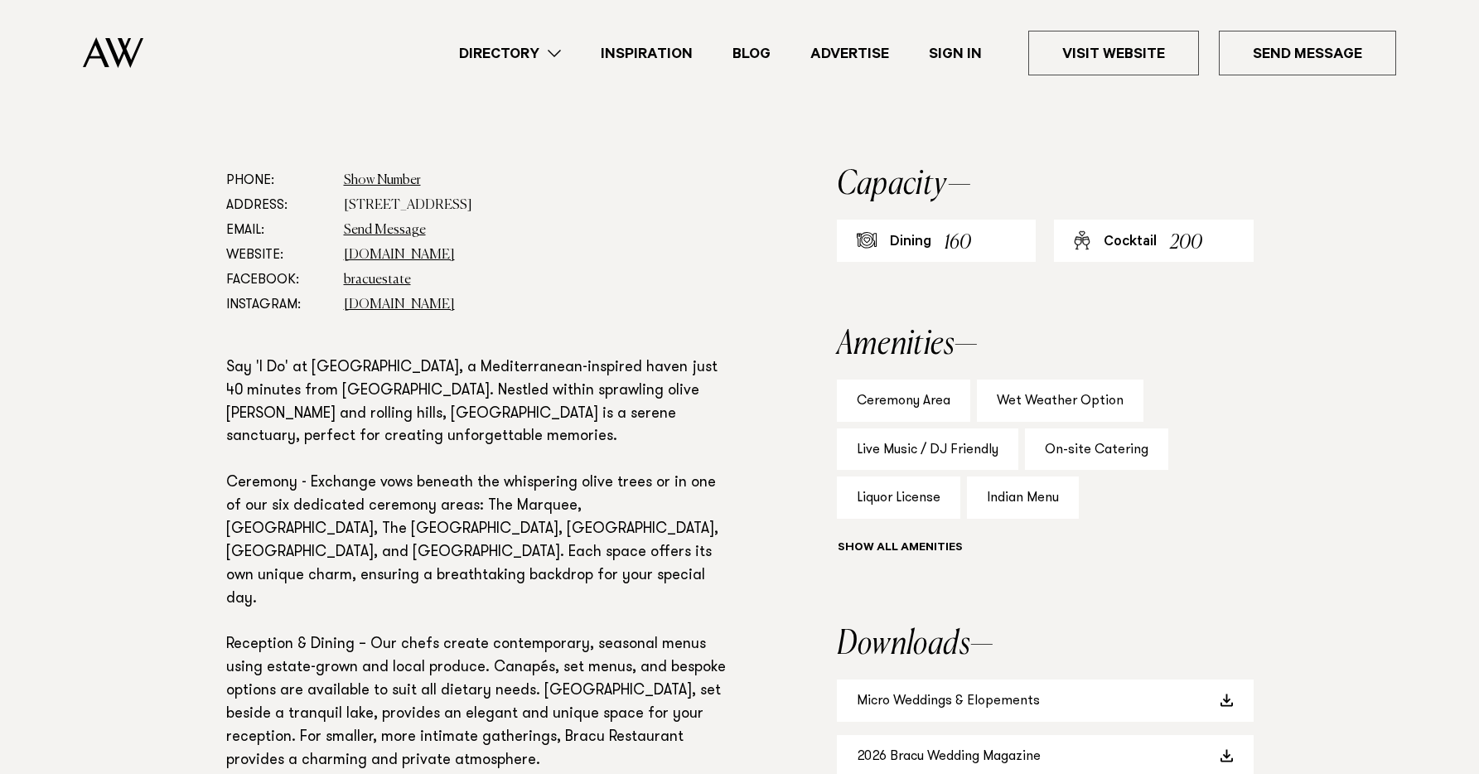
scroll to position [862, 0]
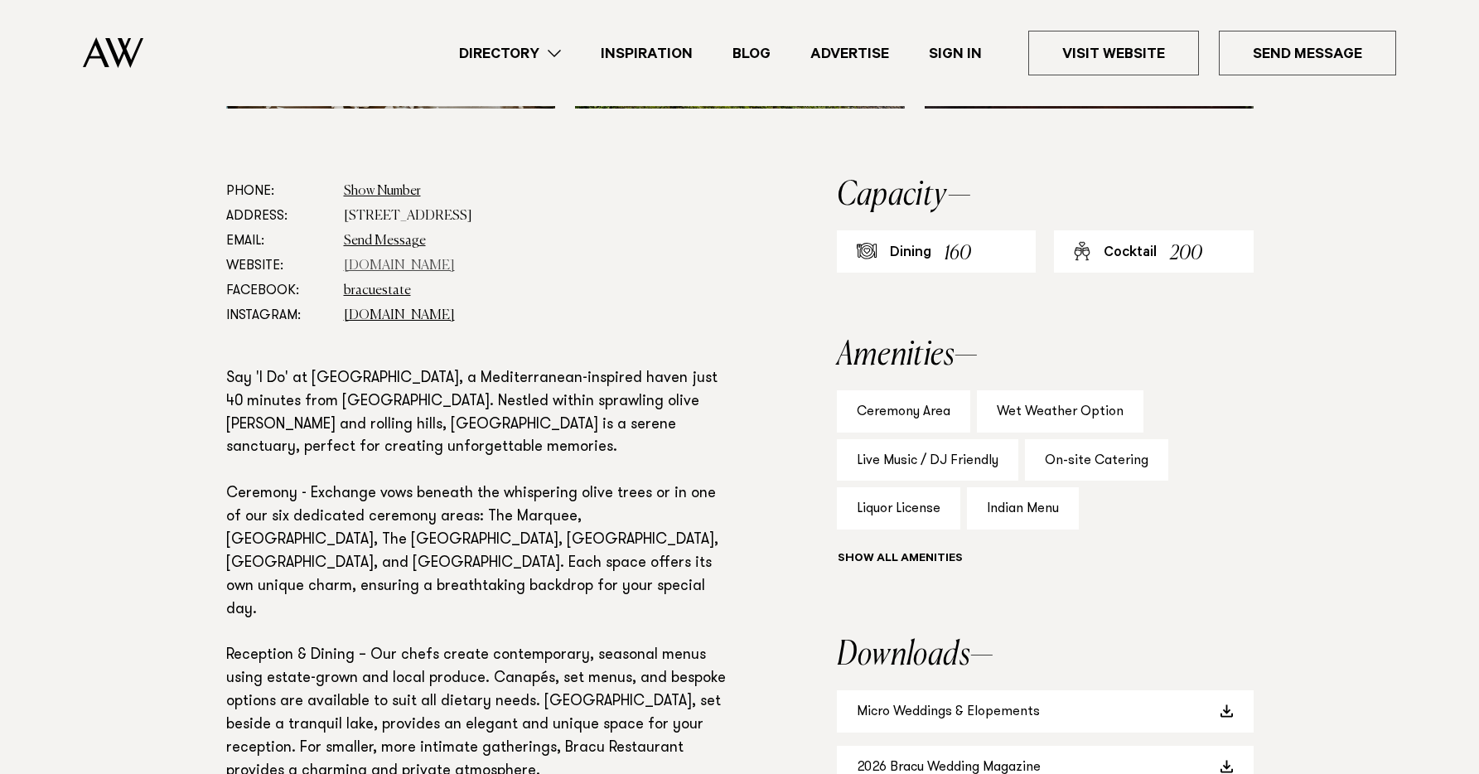
click at [366, 268] on link "[DOMAIN_NAME]" at bounding box center [399, 265] width 111 height 13
